Goal: Task Accomplishment & Management: Use online tool/utility

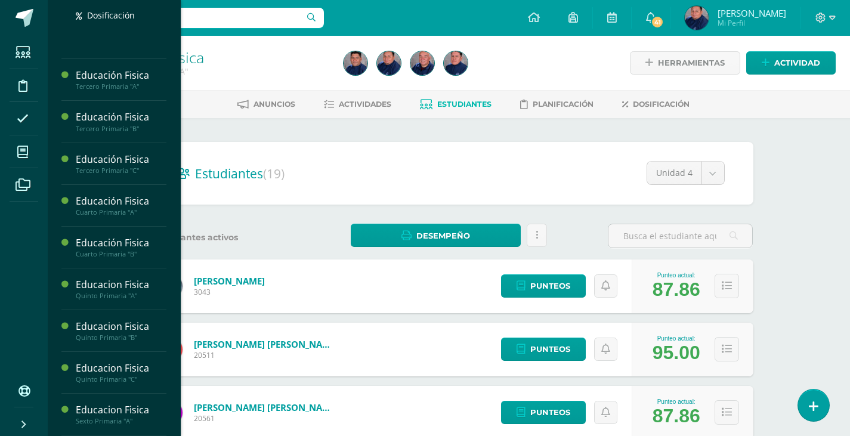
scroll to position [372, 0]
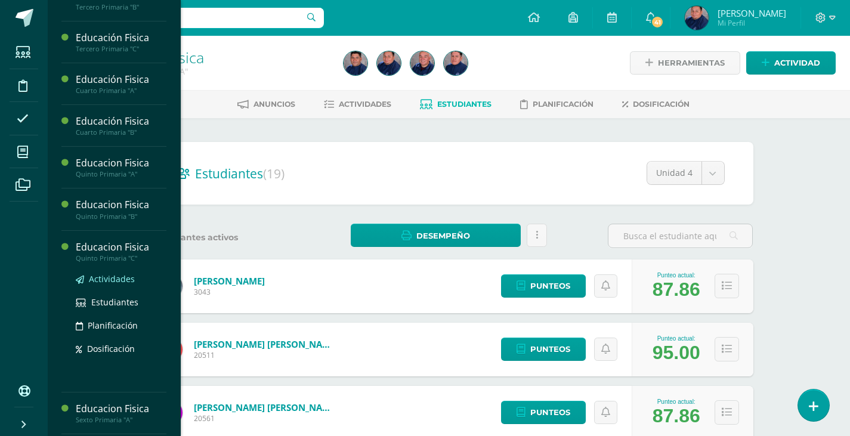
click at [103, 279] on span "Actividades" at bounding box center [112, 278] width 46 height 11
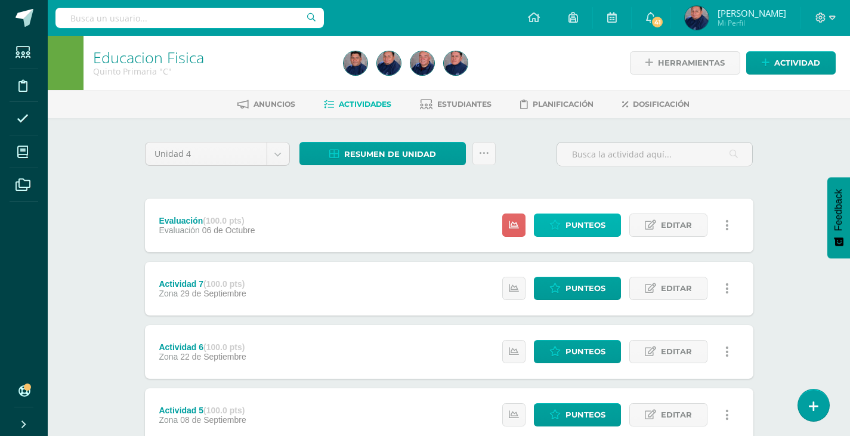
click at [589, 227] on span "Punteos" at bounding box center [585, 225] width 40 height 22
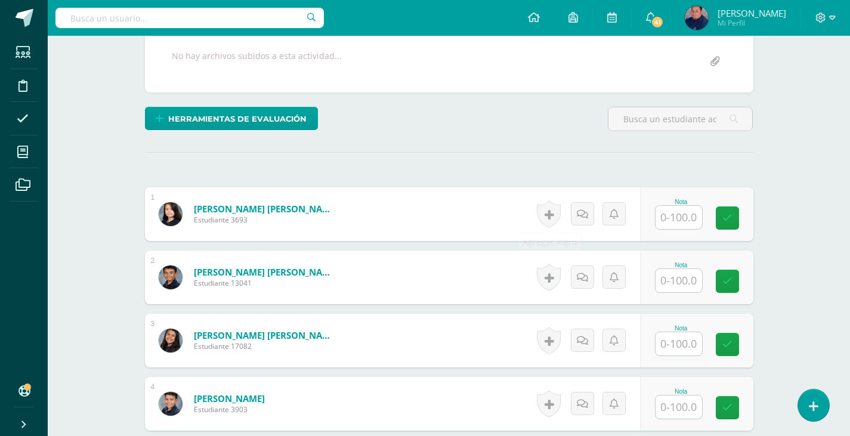
scroll to position [239, 0]
click at [673, 219] on input "text" at bounding box center [678, 216] width 47 height 23
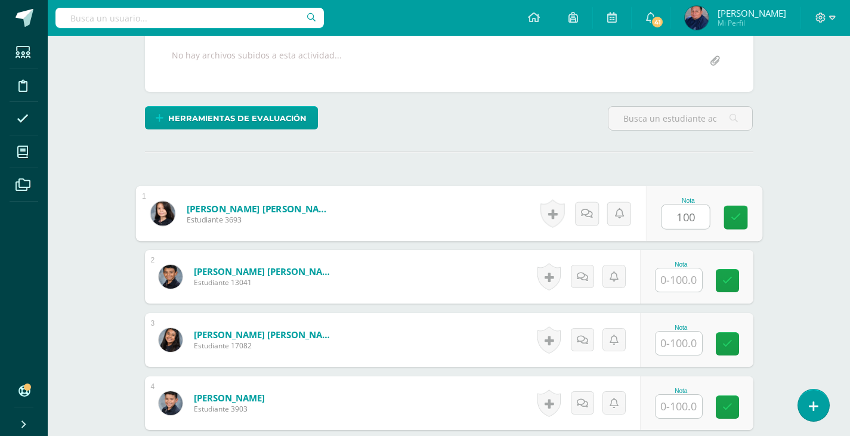
type input "100"
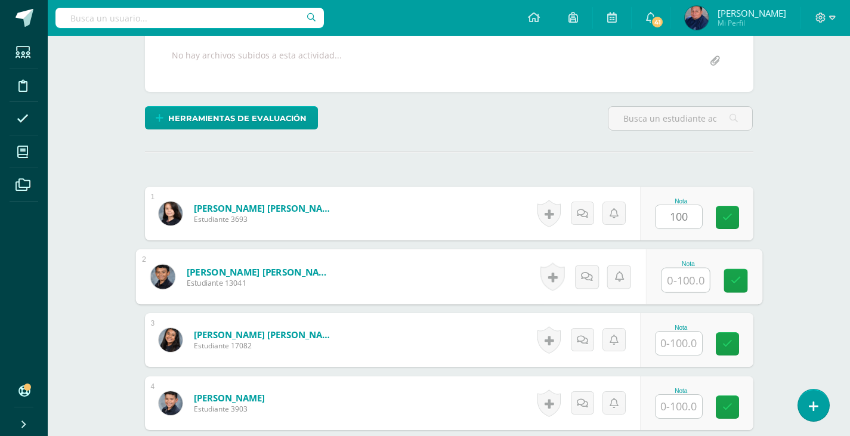
scroll to position [240, 0]
type input "90"
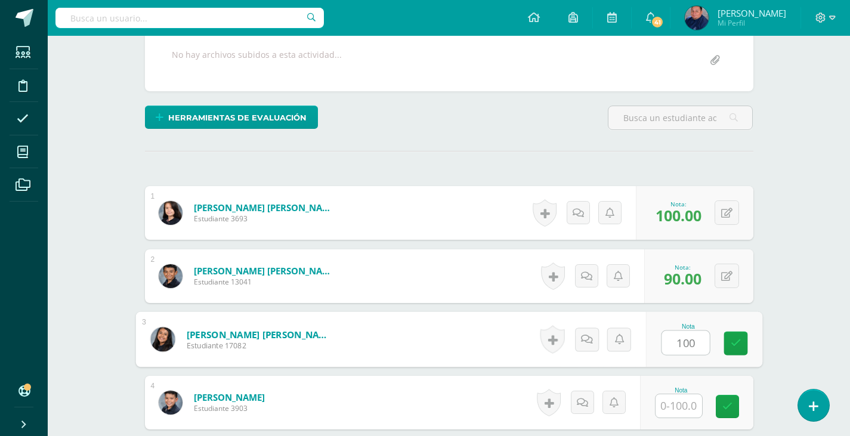
type input "100"
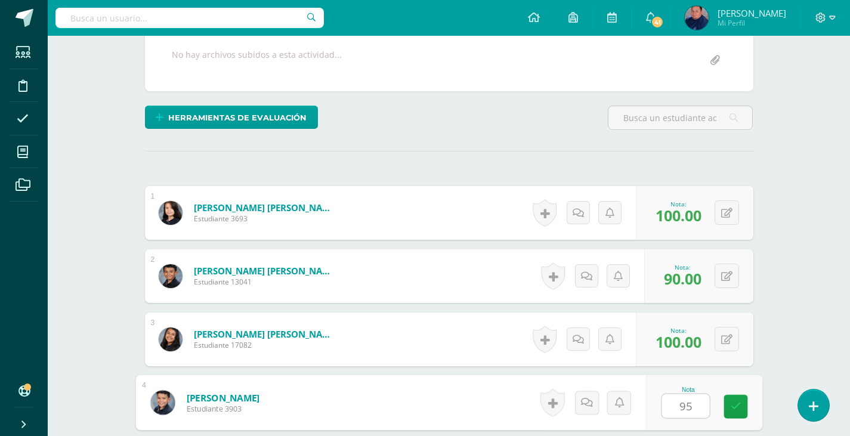
type input "95"
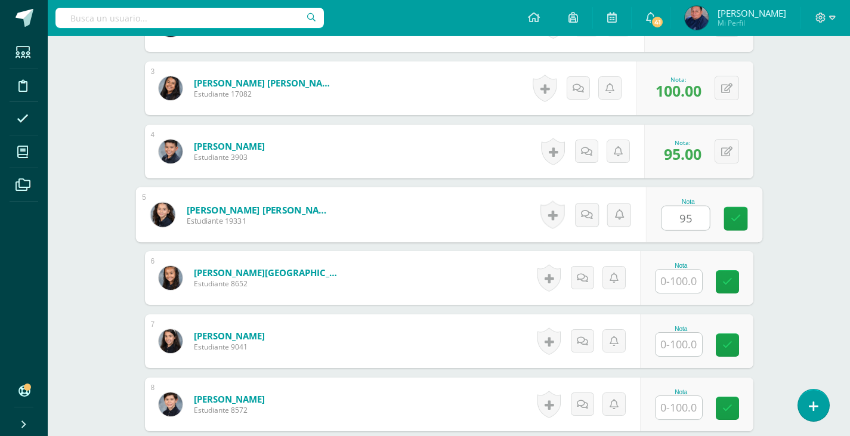
type input "95"
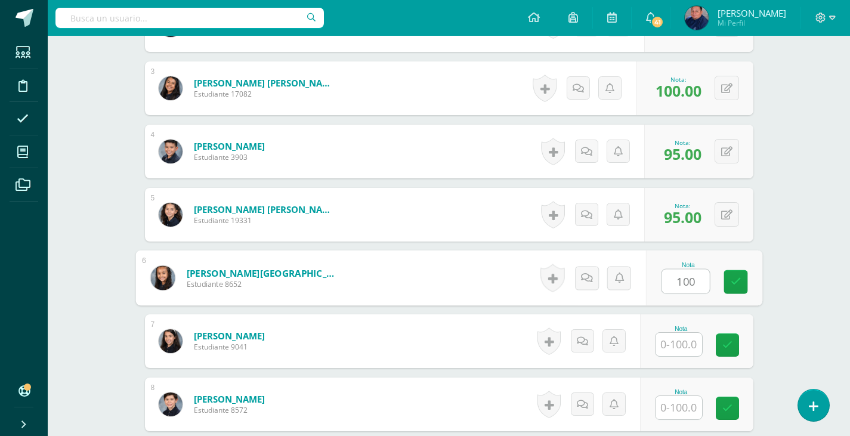
type input "100"
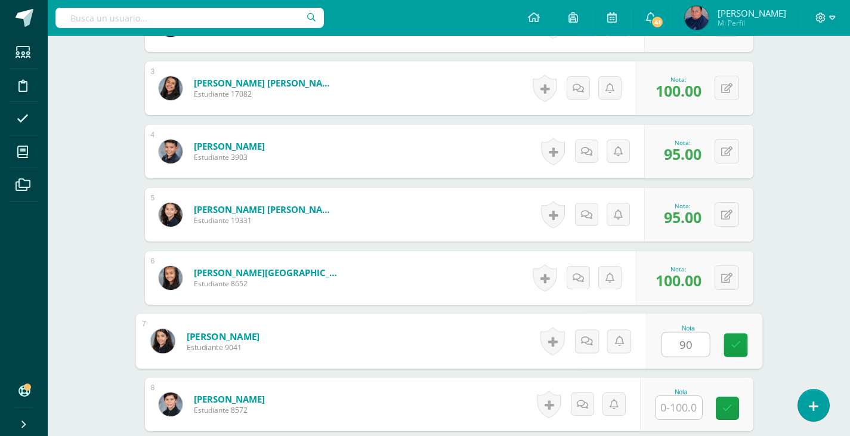
type input "90"
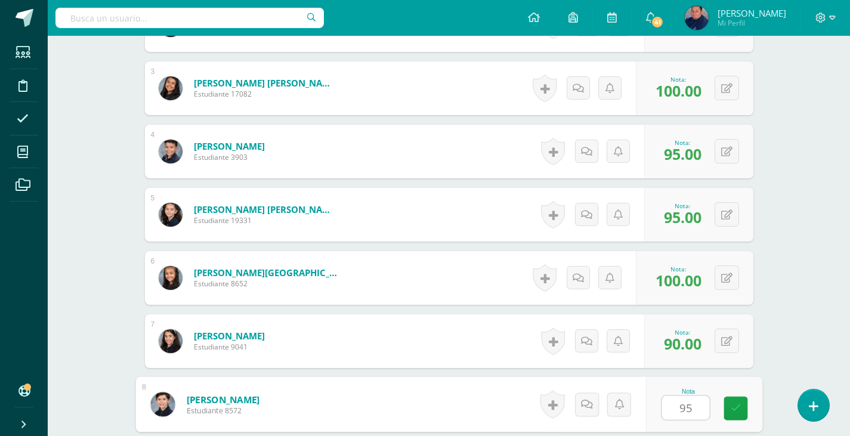
type input "95"
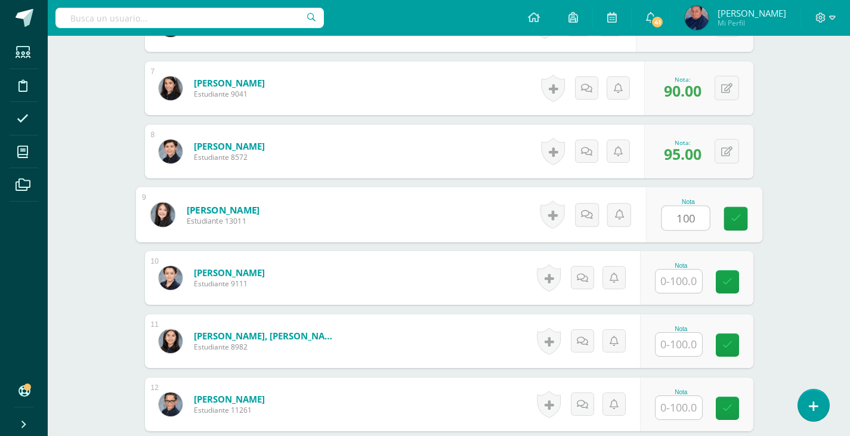
type input "100"
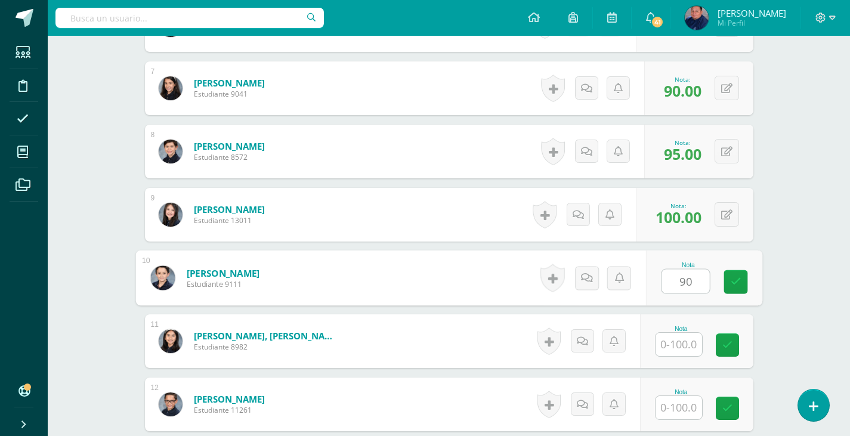
type input "90"
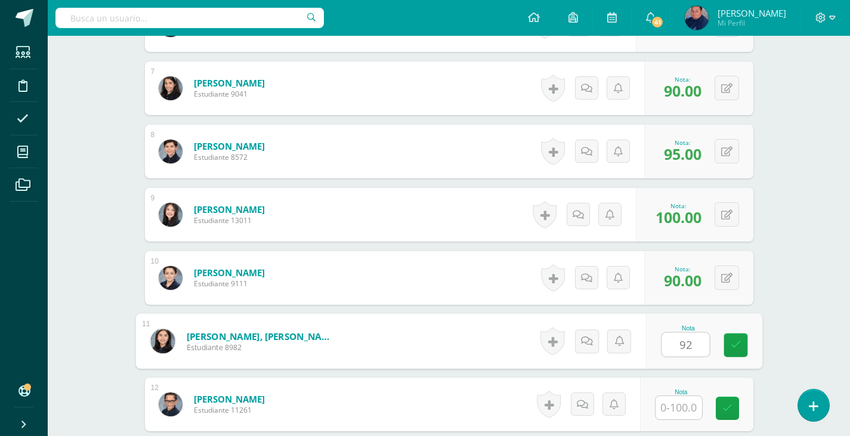
type input "92"
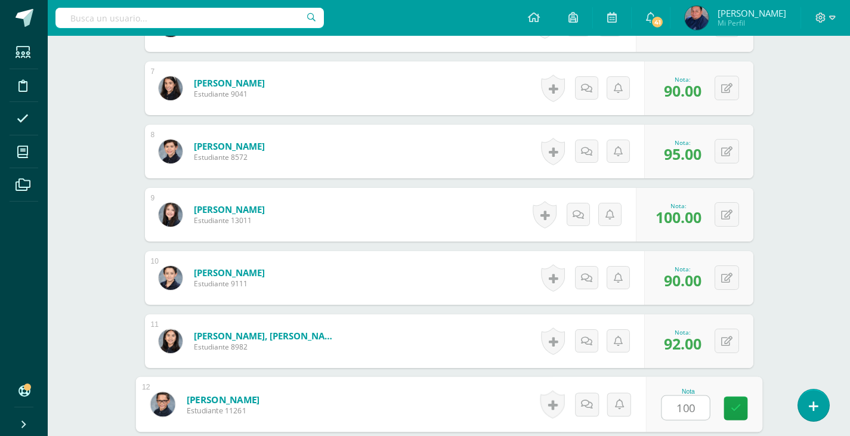
type input "100"
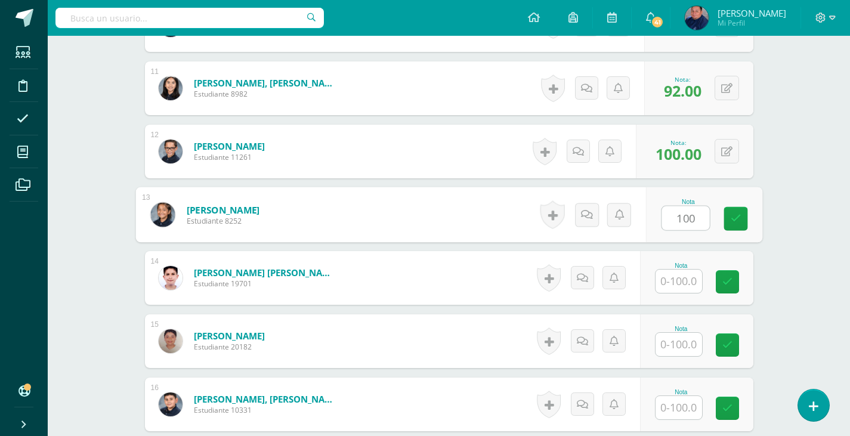
type input "100"
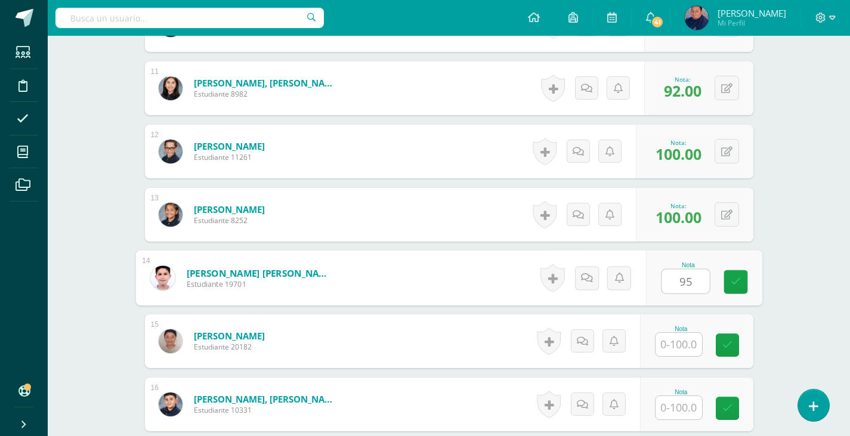
type input "95"
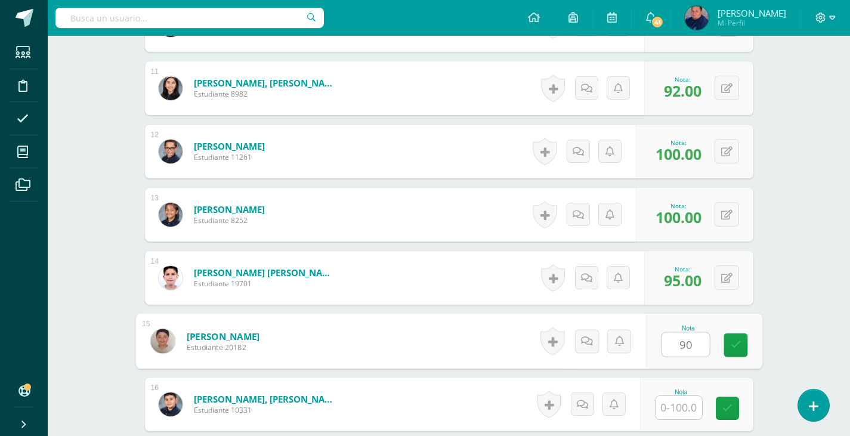
type input "90"
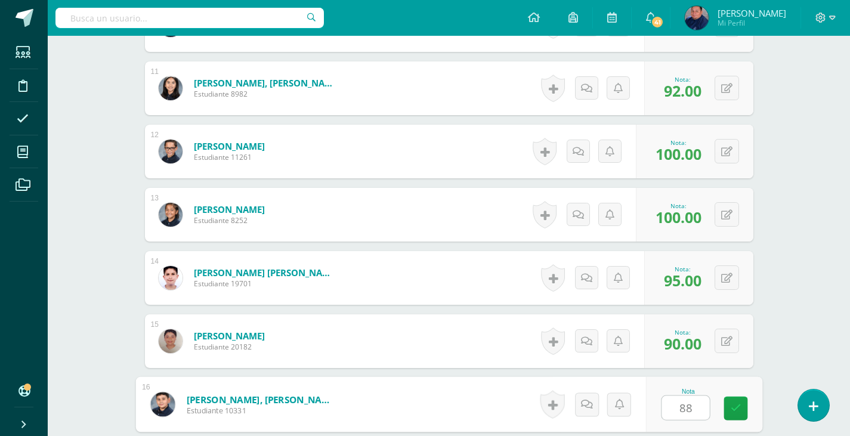
type input "88"
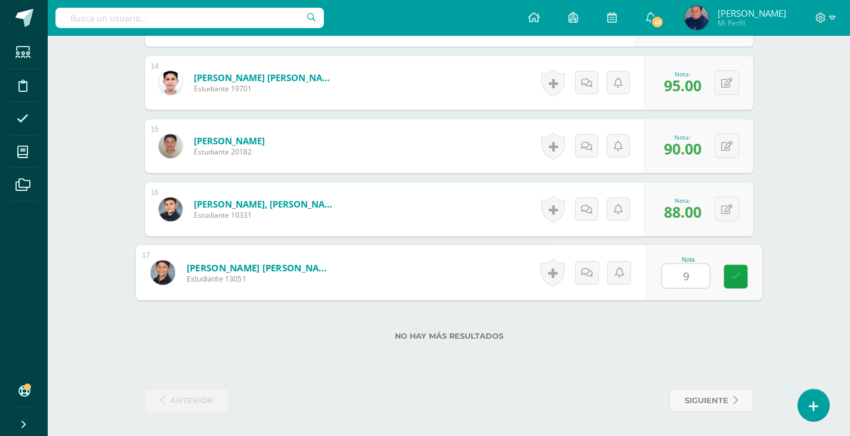
type input "95"
